Goal: Task Accomplishment & Management: Manage account settings

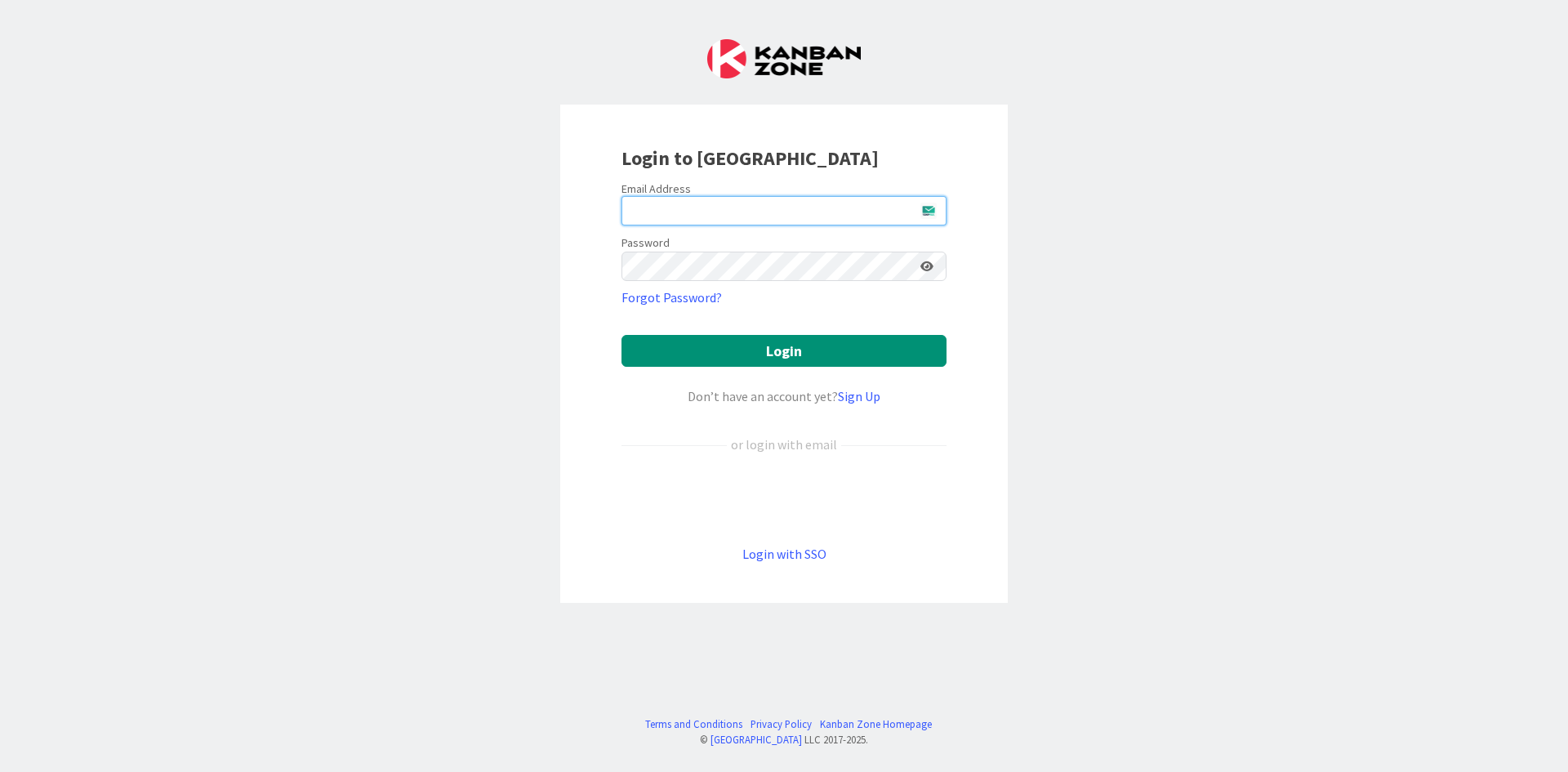
click at [696, 209] on input "email" at bounding box center [784, 210] width 325 height 29
type input "[EMAIL_ADDRESS][DOMAIN_NAME]"
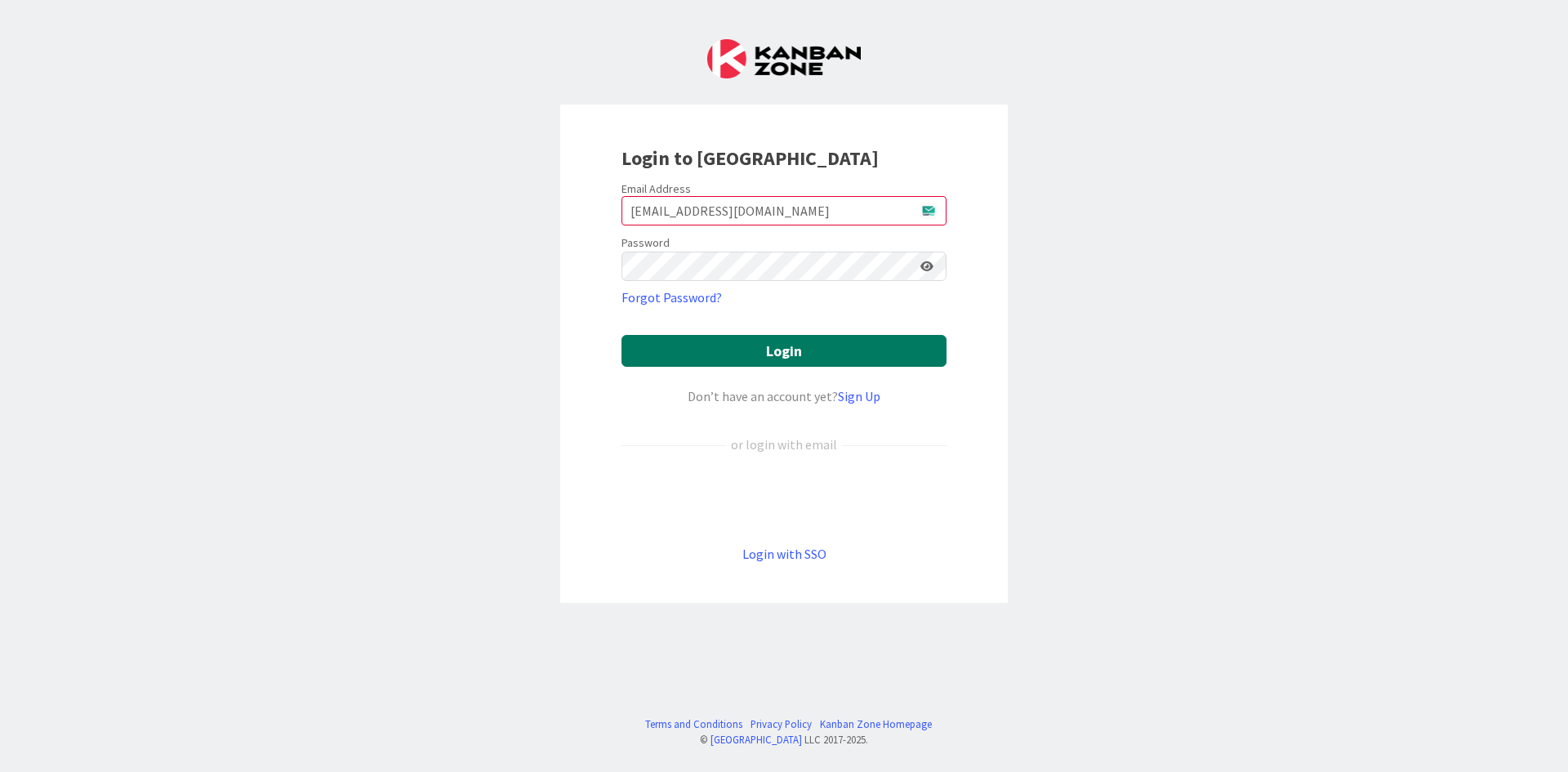
click at [816, 359] on button "Login" at bounding box center [784, 350] width 325 height 32
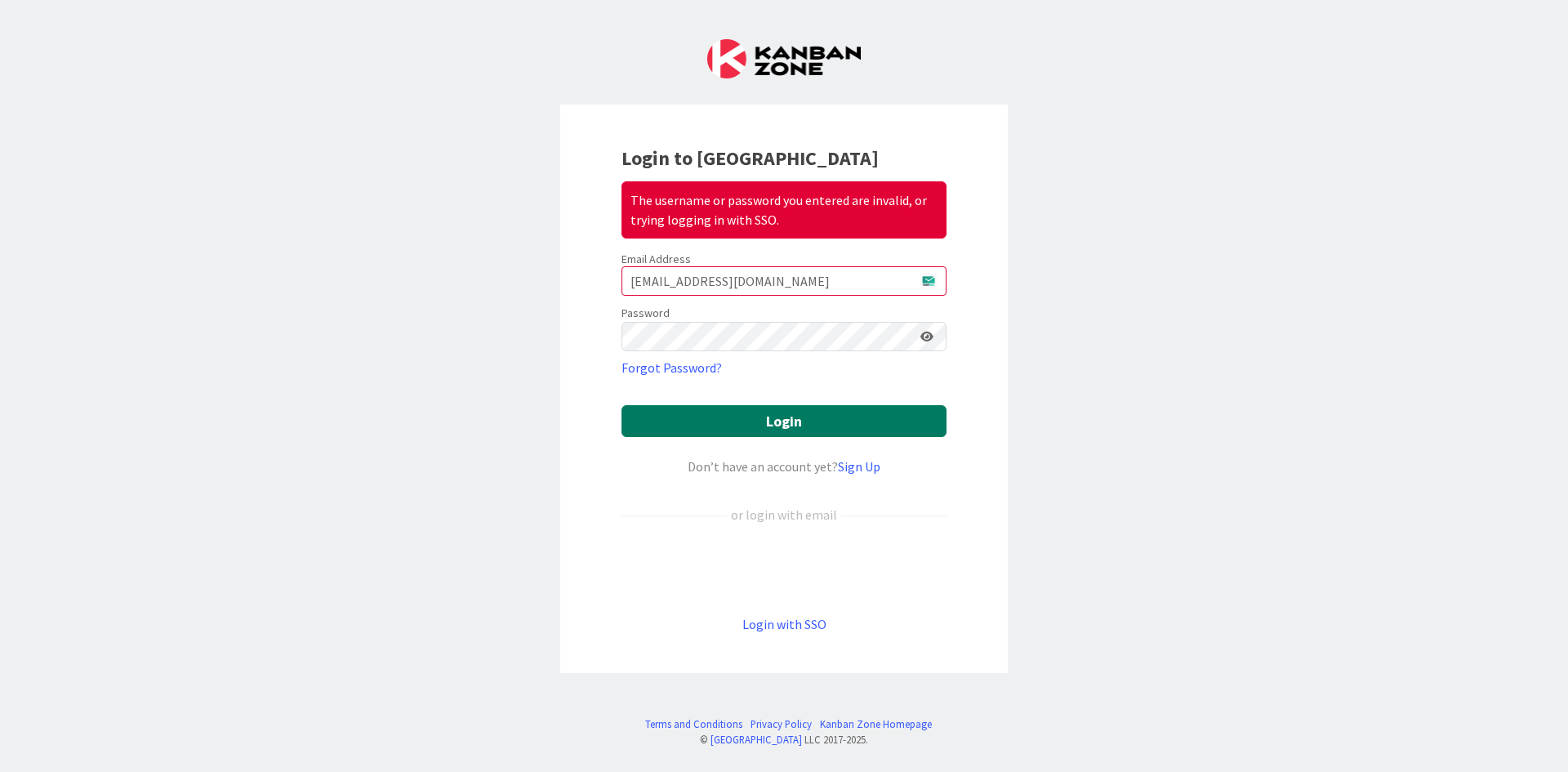
click at [766, 420] on button "Login" at bounding box center [784, 421] width 325 height 32
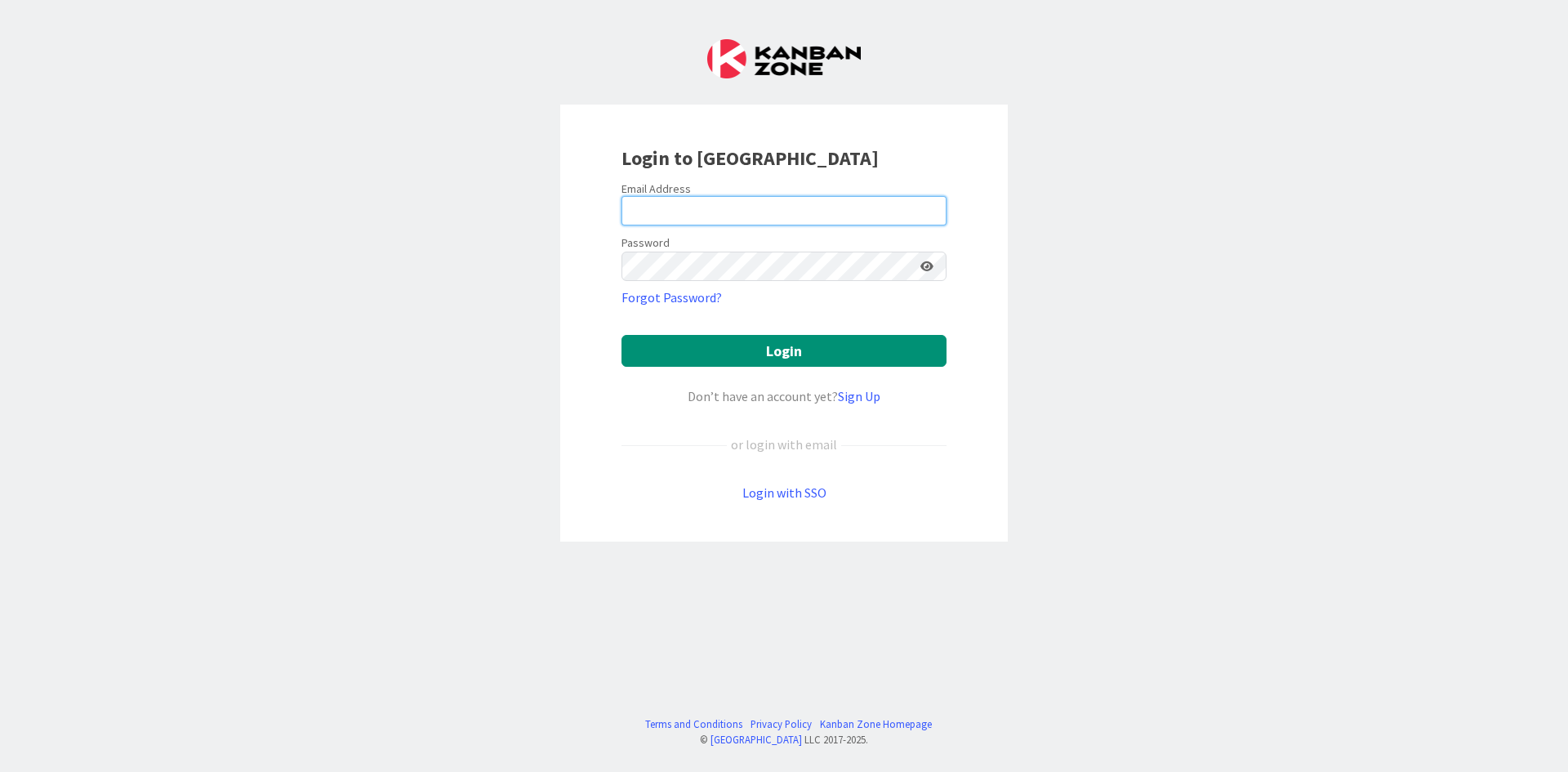
click at [796, 214] on input "email" at bounding box center [784, 210] width 325 height 29
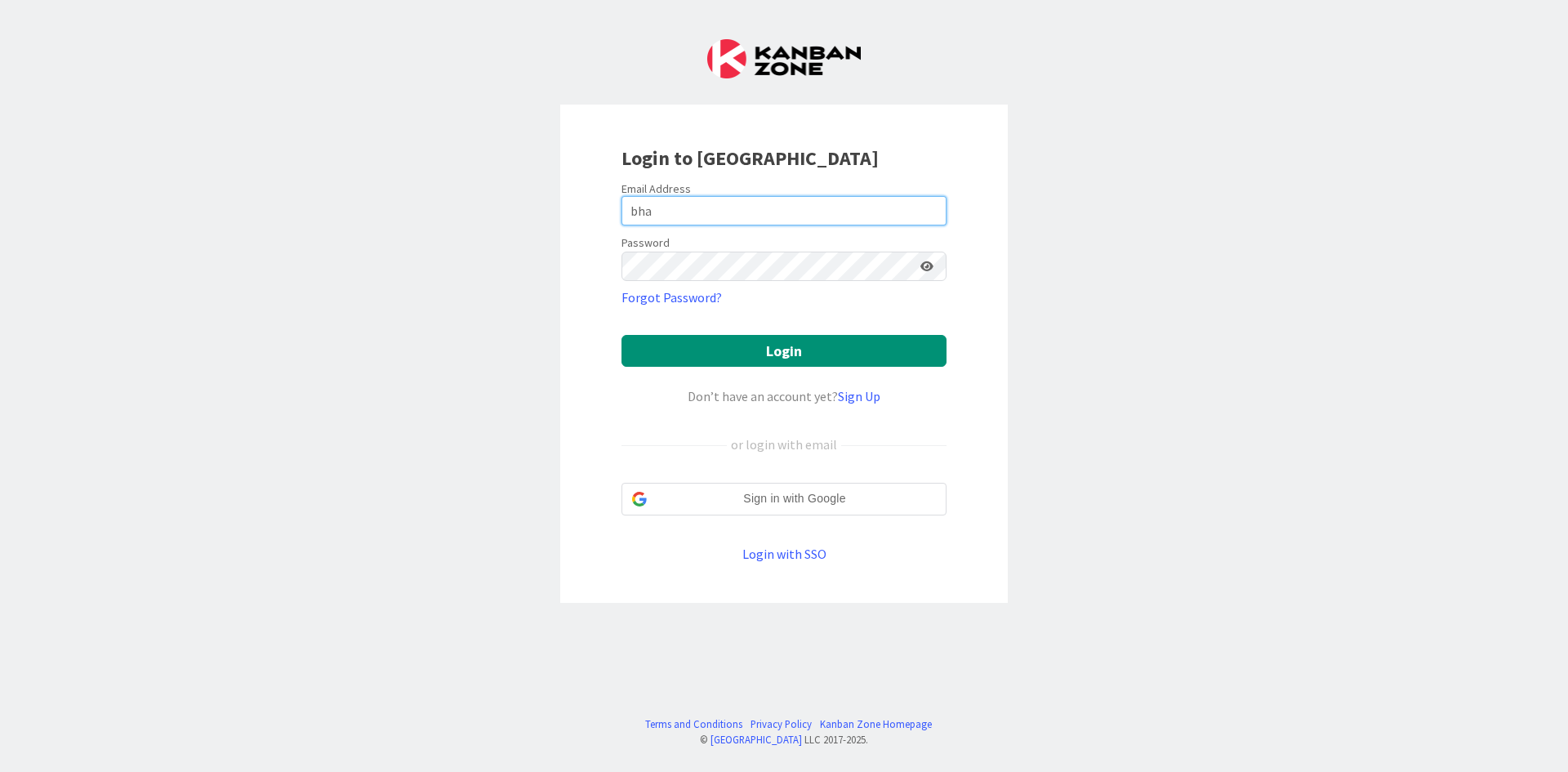
type input "[EMAIL_ADDRESS][DOMAIN_NAME]"
click at [682, 294] on link "Forgot Password?" at bounding box center [672, 297] width 100 height 19
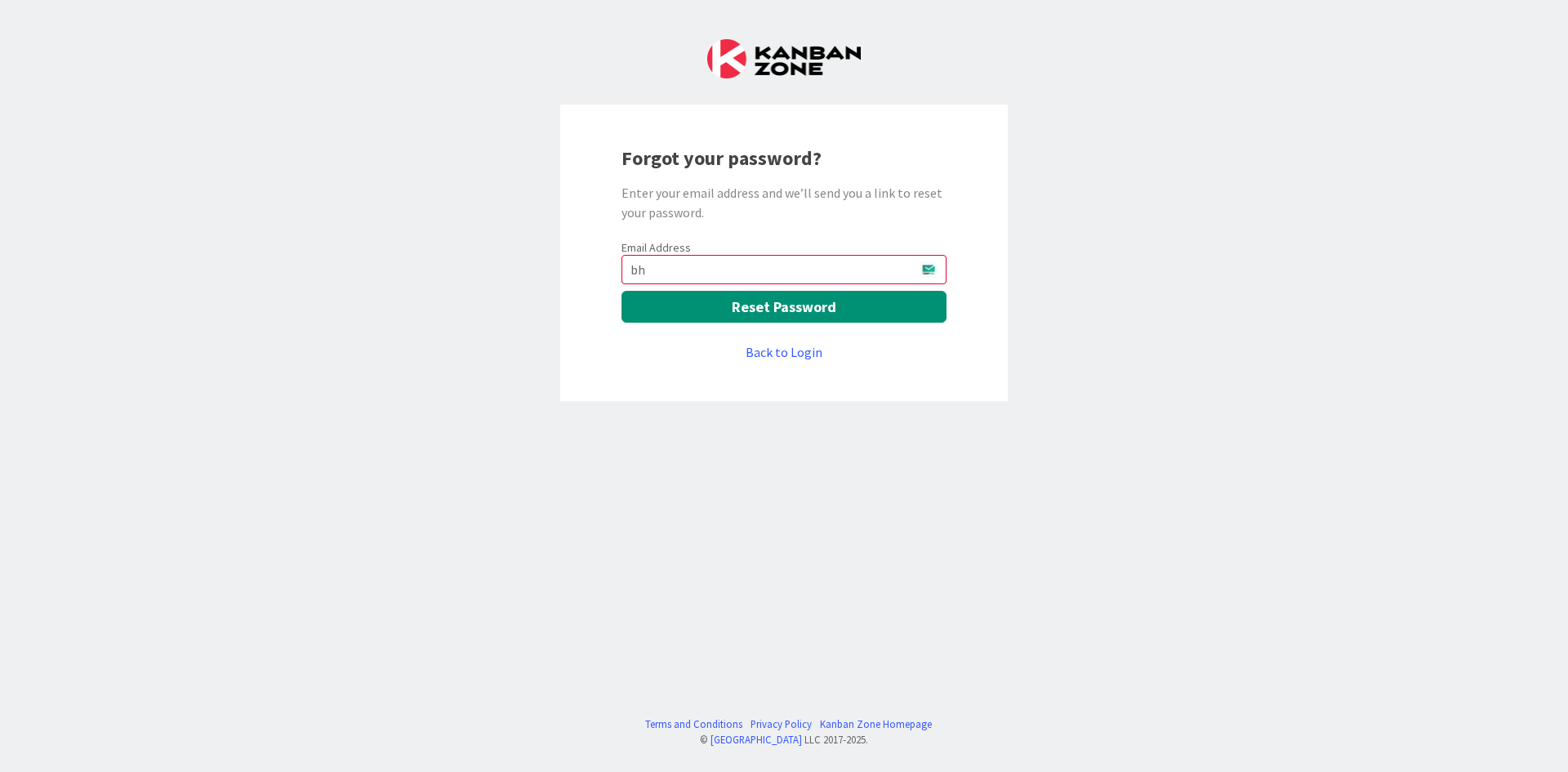
type input "bha"
paste input "microsoft team qeJPv,y0A'2Z2]]W [EMAIL_ADDRESS][DOMAIN_NAME]"
drag, startPoint x: 803, startPoint y: 272, endPoint x: 608, endPoint y: 272, distance: 195.0
click at [608, 272] on div "Forgot your password? Enter your email address and we’ll send you a link to res…" at bounding box center [784, 253] width 448 height 297
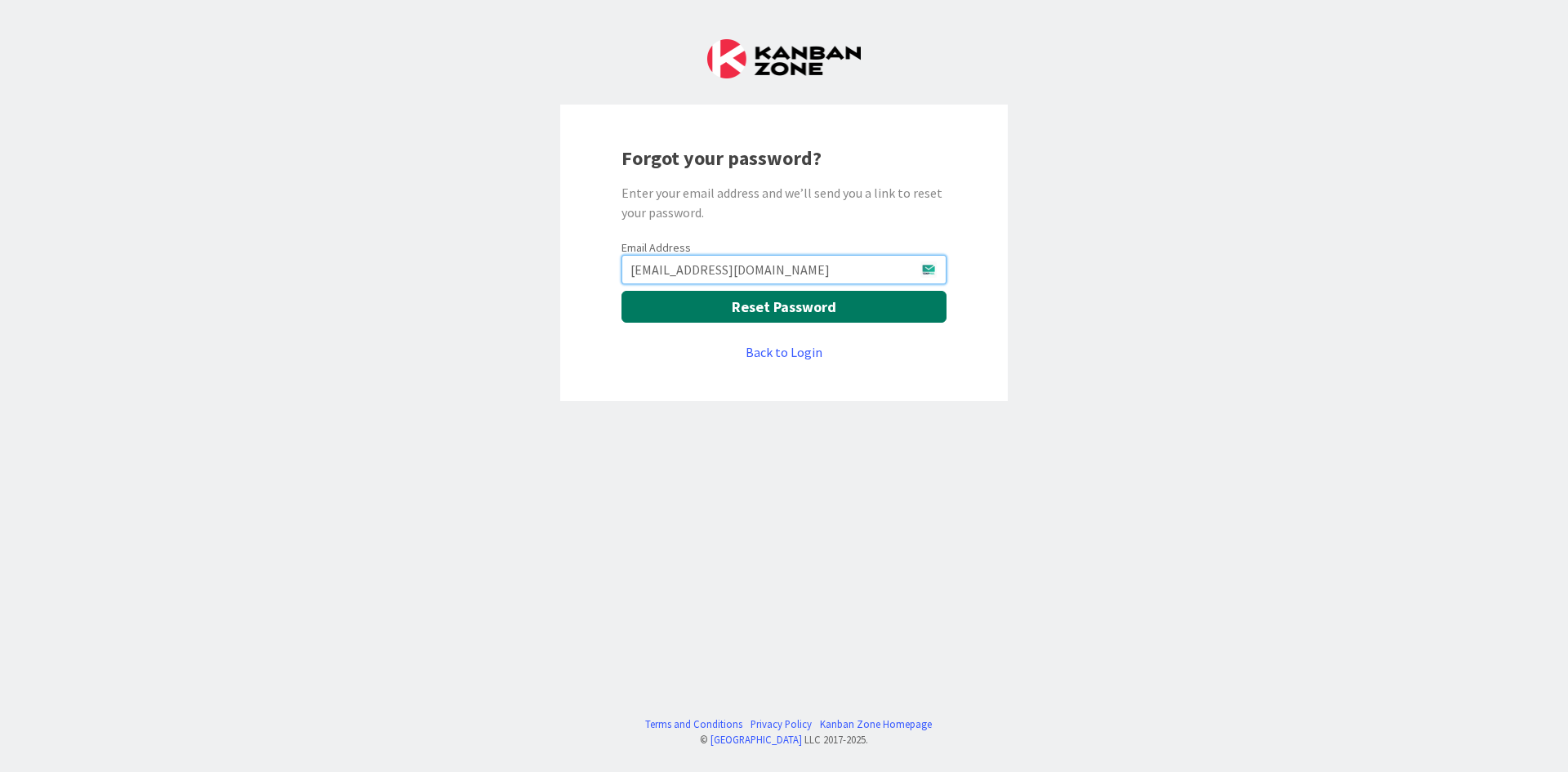
type input "[EMAIL_ADDRESS][DOMAIN_NAME]"
click at [802, 314] on button "Reset Password" at bounding box center [784, 307] width 325 height 32
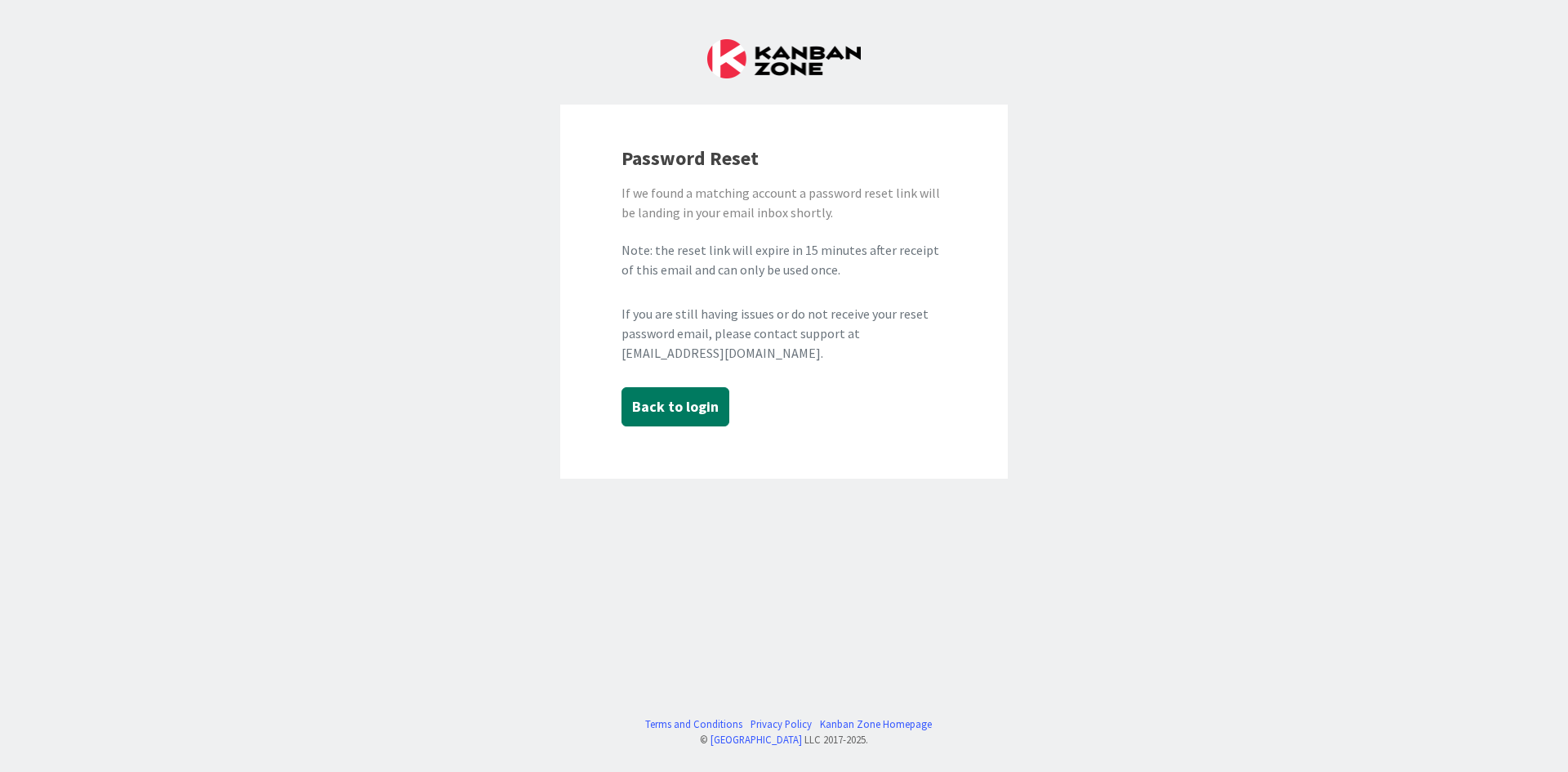
click at [706, 407] on button "Back to login" at bounding box center [675, 407] width 108 height 40
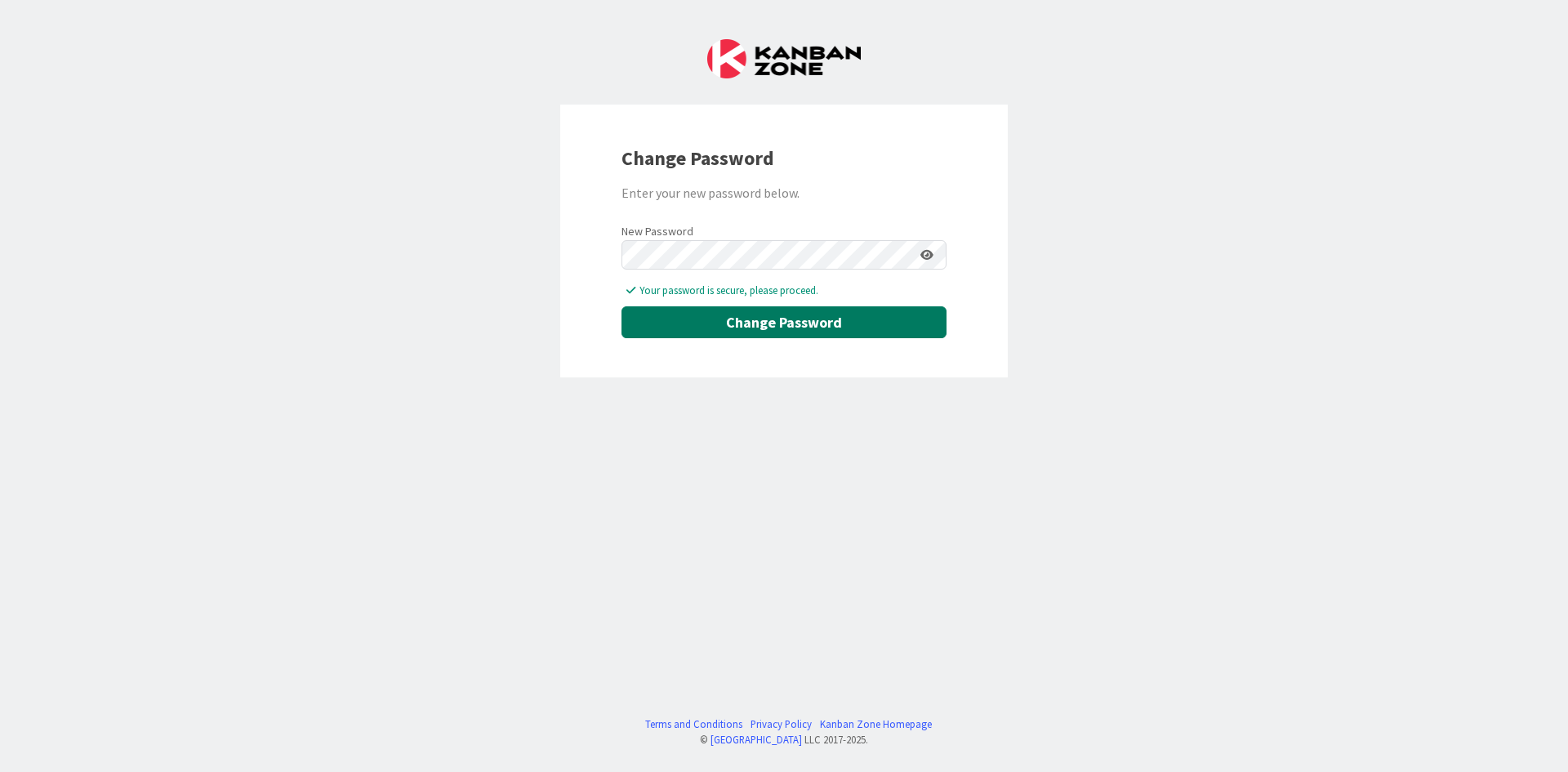
click at [757, 311] on button "Change Password" at bounding box center [784, 322] width 325 height 32
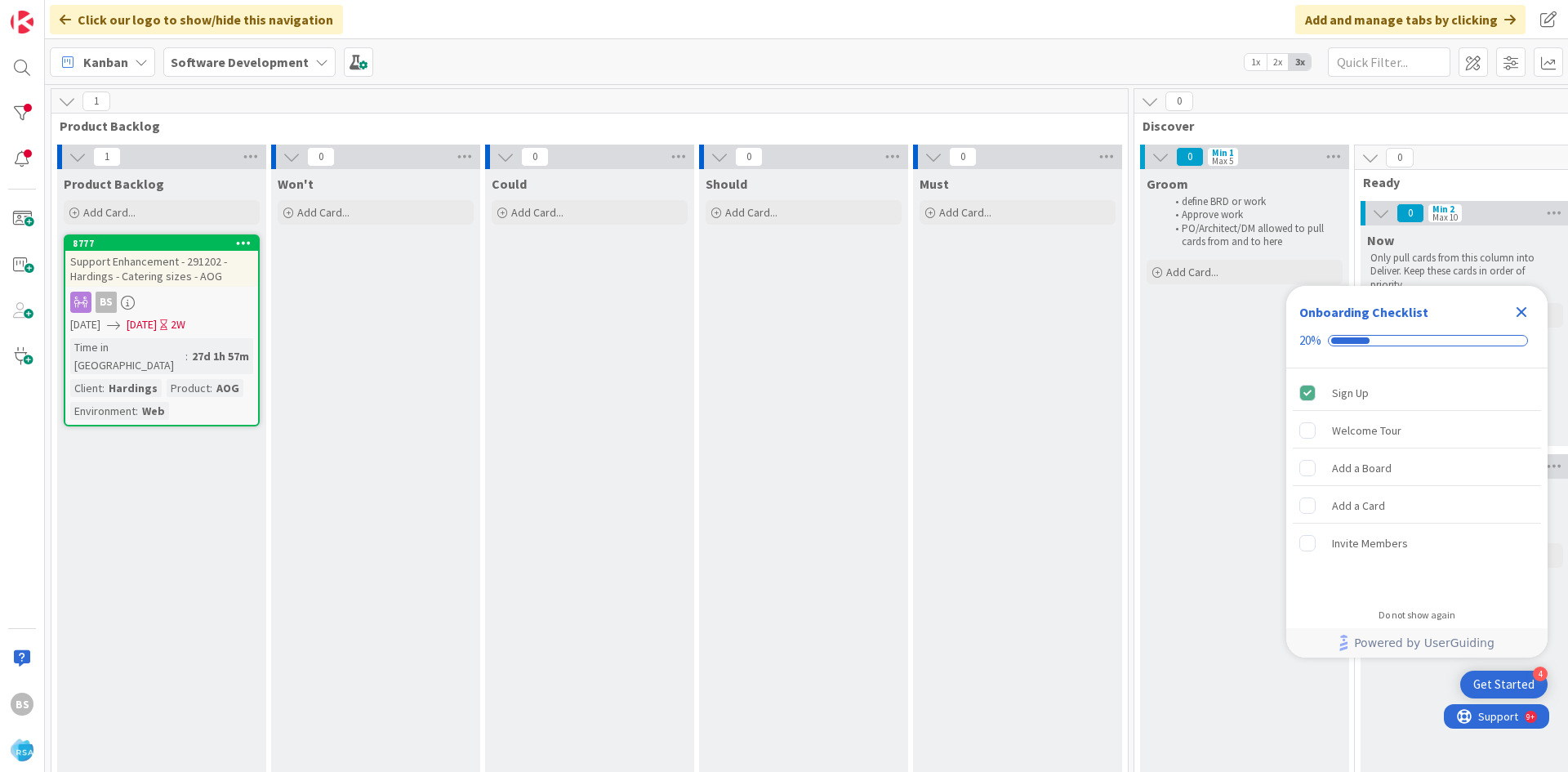
drag, startPoint x: 799, startPoint y: 624, endPoint x: 732, endPoint y: 614, distance: 67.7
click at [23, 79] on div at bounding box center [22, 68] width 32 height 32
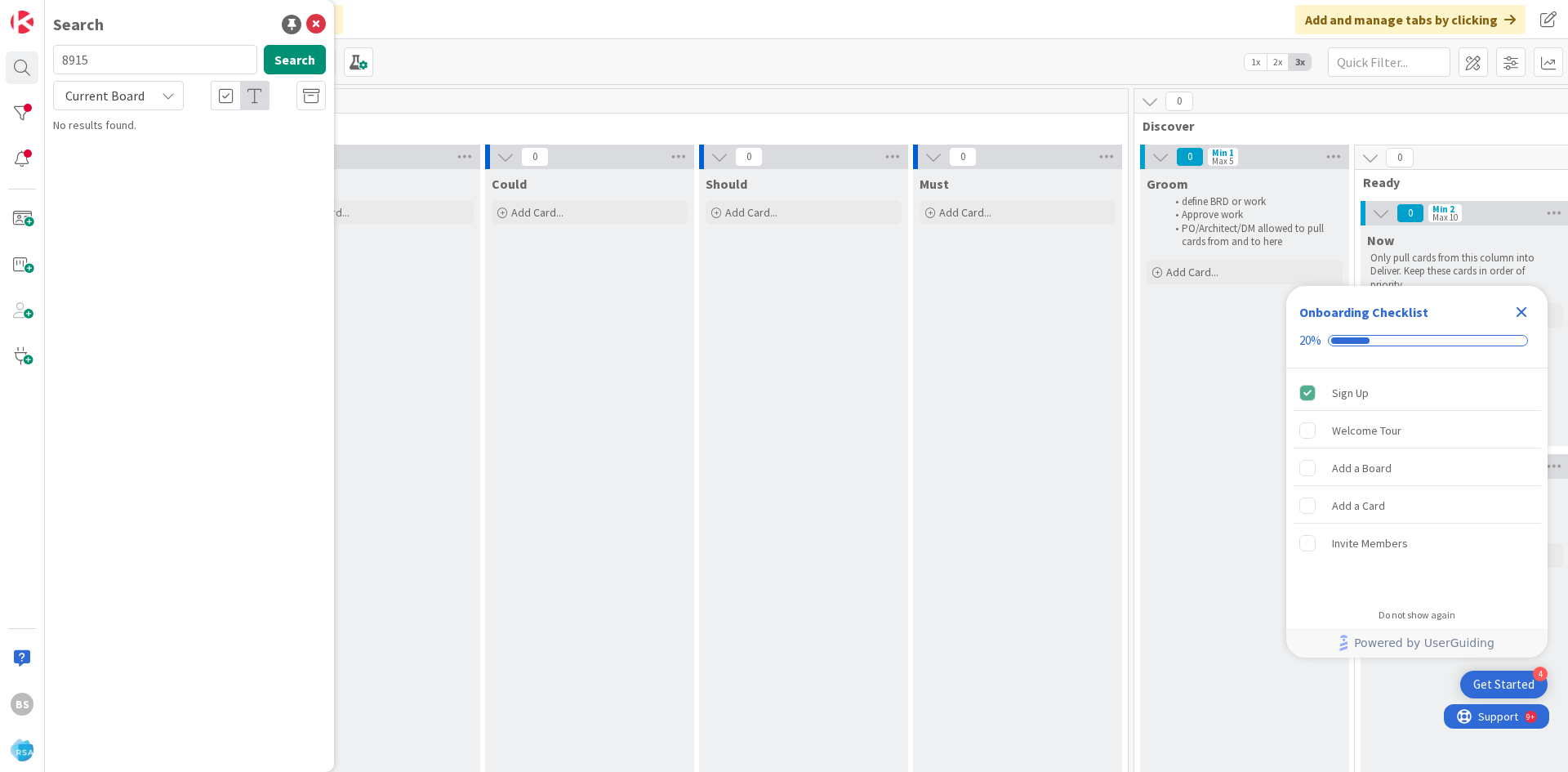
type input "8915"
click at [181, 164] on span "New Admin Portal Ehnancements- Redner’s Portal & Loyalty Updates" at bounding box center [176, 152] width 203 height 32
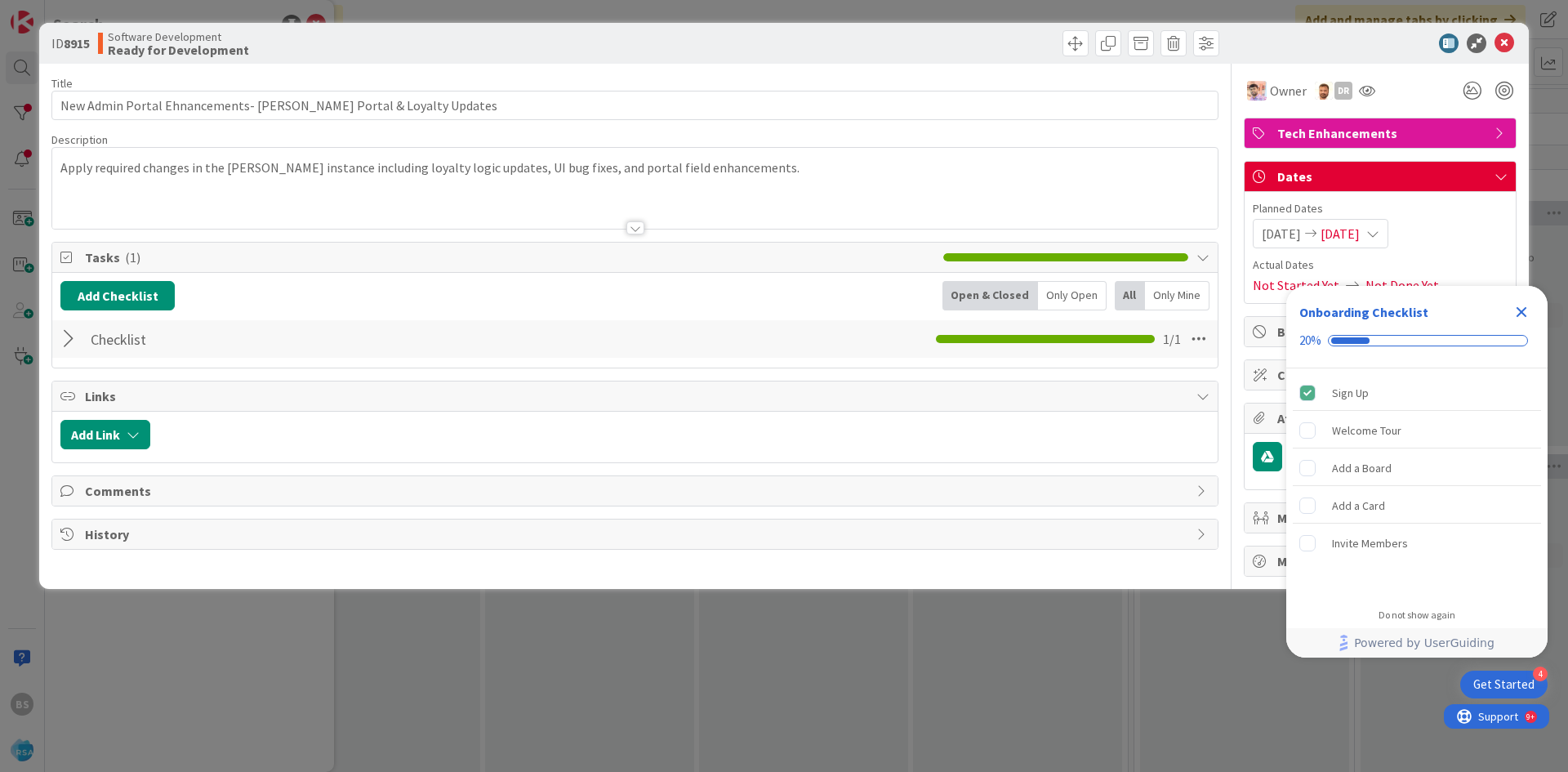
click at [73, 333] on div at bounding box center [71, 338] width 21 height 29
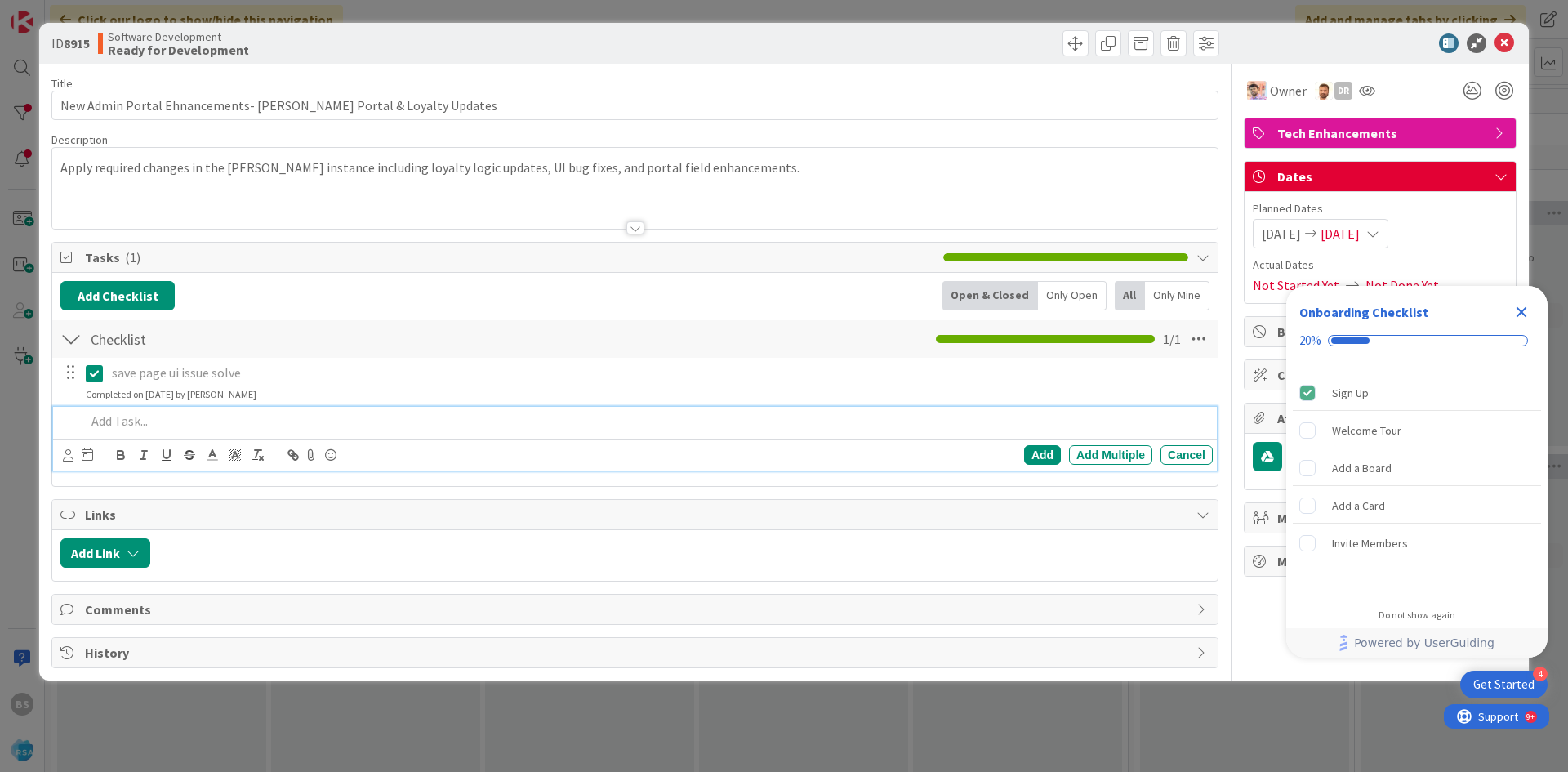
click at [218, 418] on p at bounding box center [646, 421] width 1120 height 18
click at [1044, 449] on div "Add" at bounding box center [1042, 455] width 37 height 19
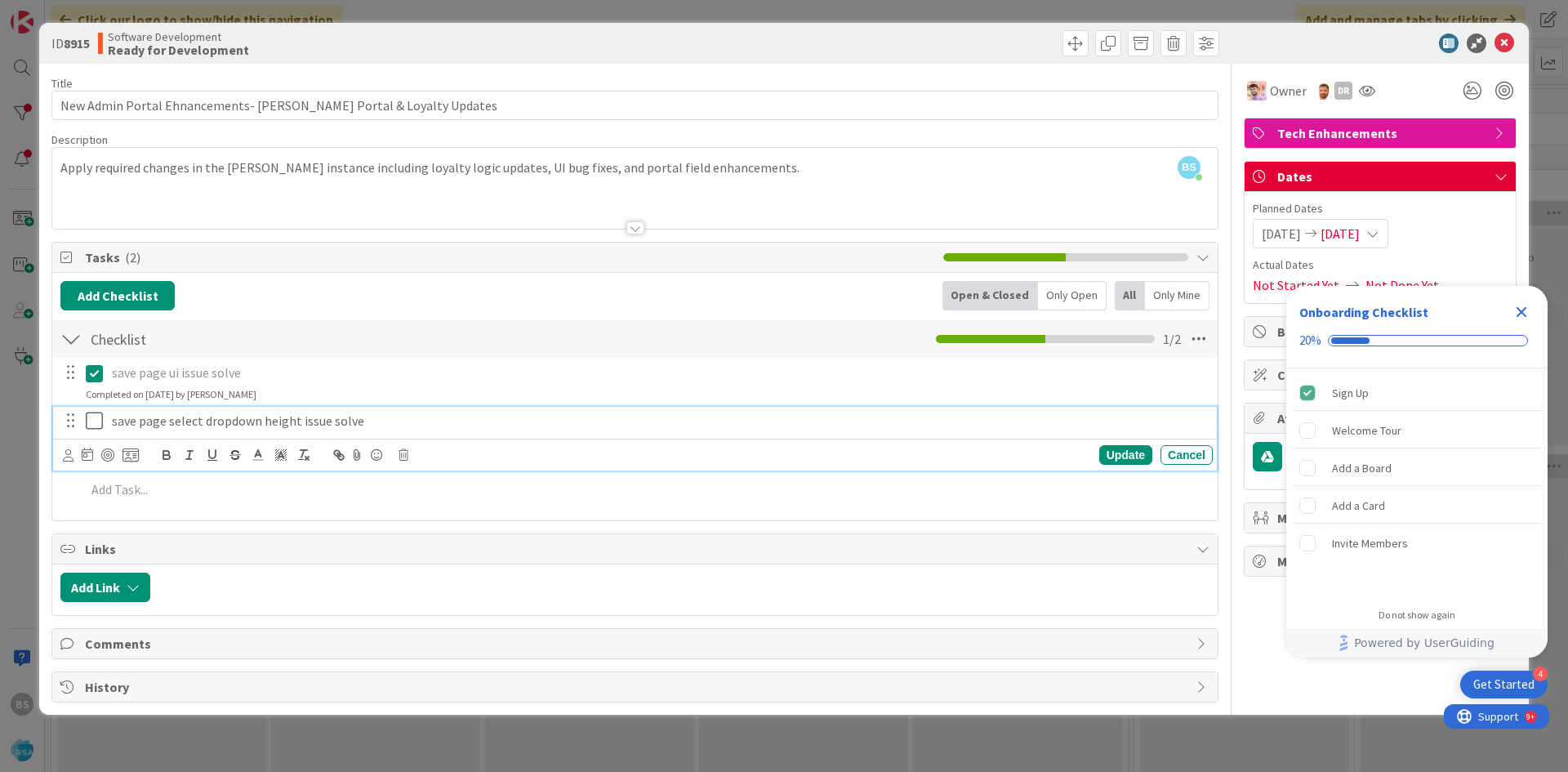
click at [93, 424] on icon at bounding box center [98, 421] width 25 height 19
